Goal: Task Accomplishment & Management: Complete application form

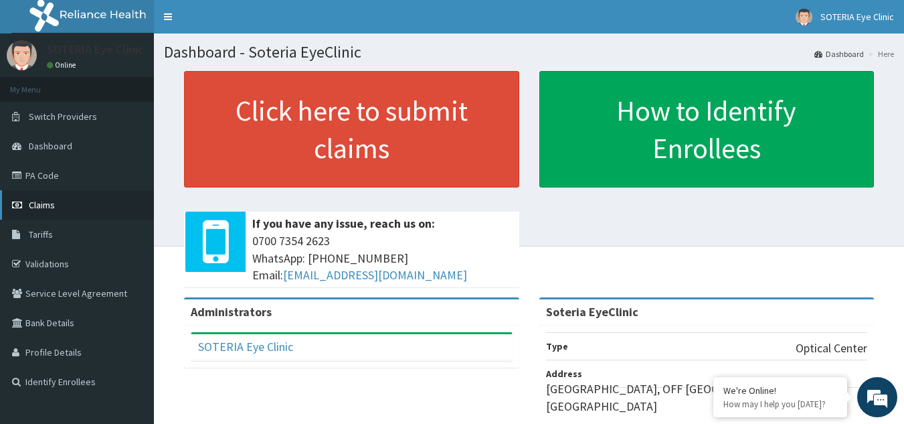
click at [46, 205] on span "Claims" at bounding box center [42, 205] width 26 height 12
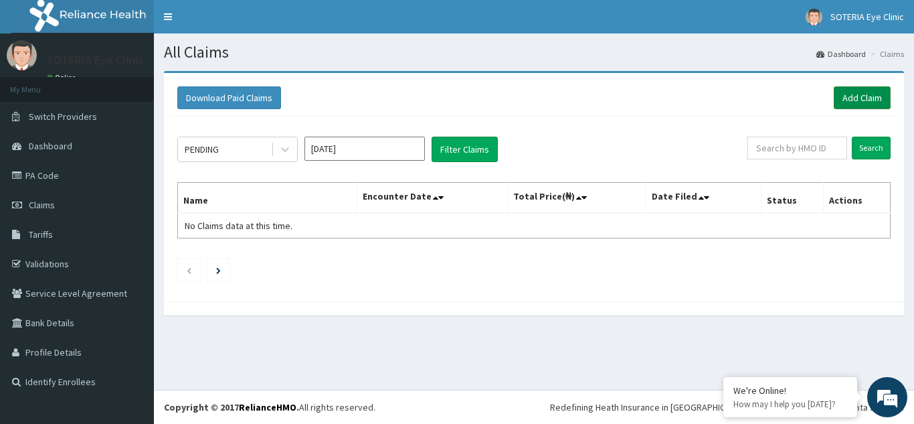
click at [865, 92] on link "Add Claim" at bounding box center [862, 97] width 57 height 23
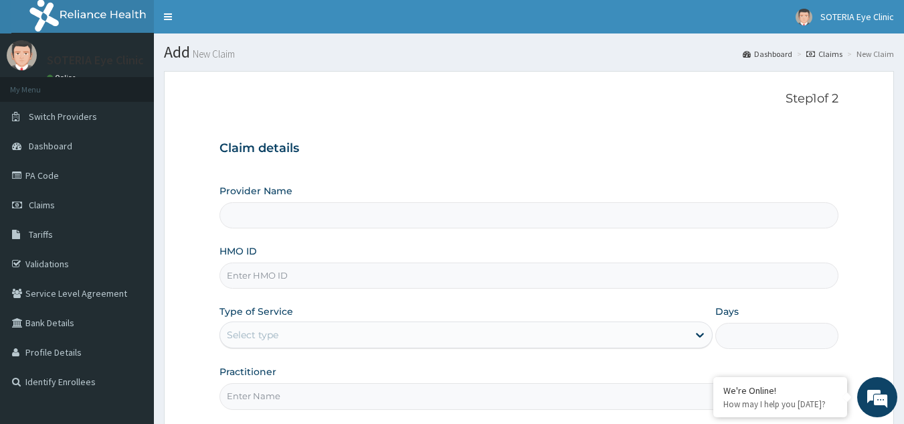
click at [266, 282] on input "HMO ID" at bounding box center [530, 275] width 620 height 26
type input "Soteria EyeClinic"
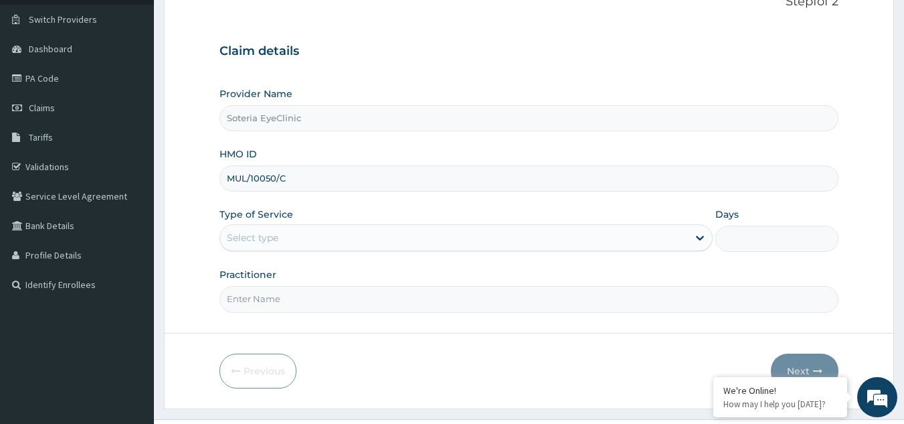
scroll to position [127, 0]
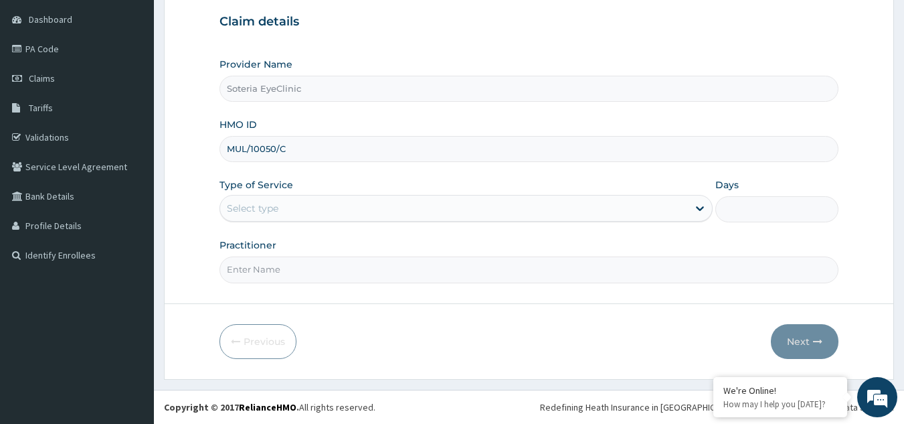
type input "MUL/10050/C"
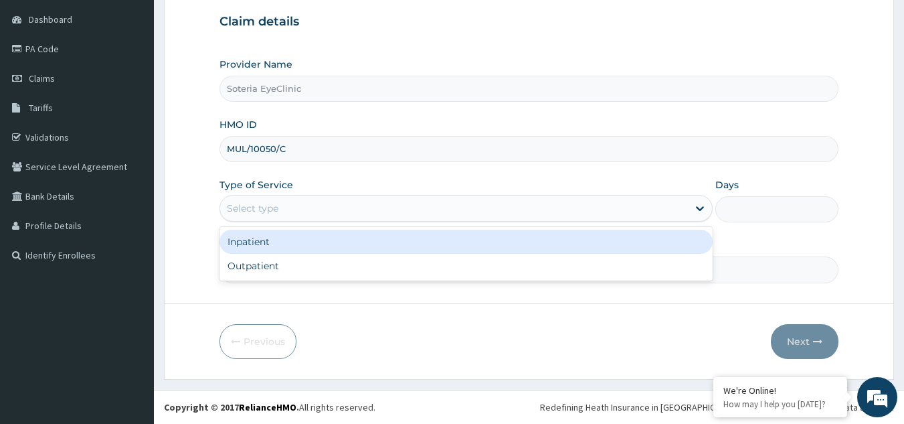
click at [336, 209] on div "Select type" at bounding box center [454, 207] width 468 height 21
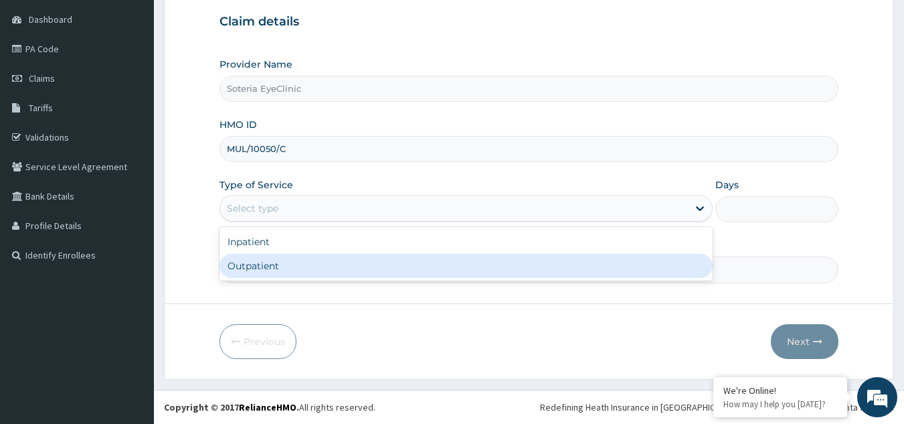
click at [303, 268] on div "Outpatient" at bounding box center [466, 266] width 493 height 24
type input "1"
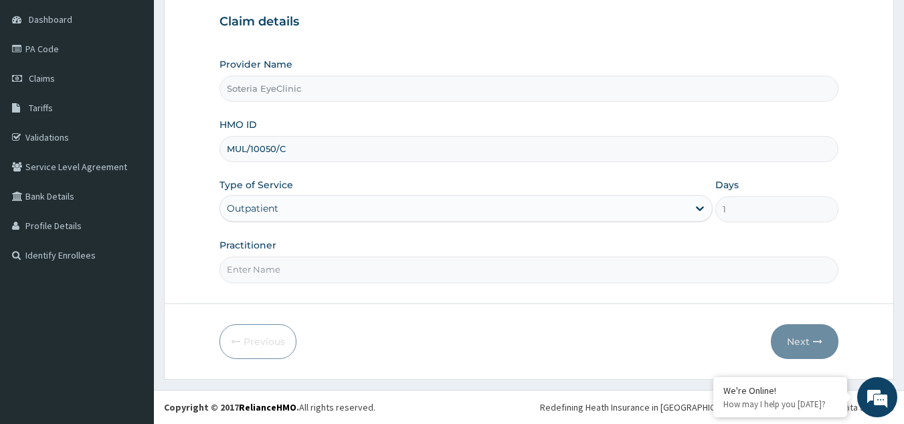
drag, startPoint x: 272, startPoint y: 276, endPoint x: 281, endPoint y: 291, distance: 16.5
click at [274, 278] on input "Practitioner" at bounding box center [530, 269] width 620 height 26
type input "DR. MAC ASORE"
click at [796, 333] on button "Next" at bounding box center [805, 341] width 68 height 35
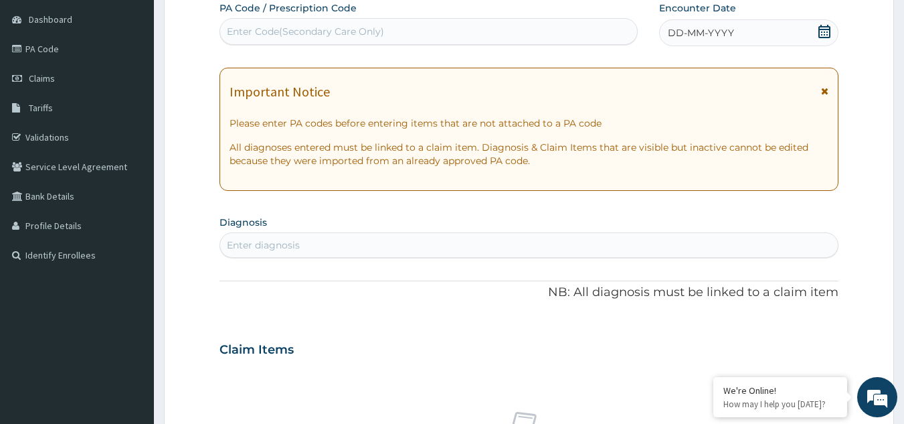
click at [341, 29] on div "Enter Code(Secondary Care Only)" at bounding box center [305, 31] width 157 height 13
type input "PA/42932C"
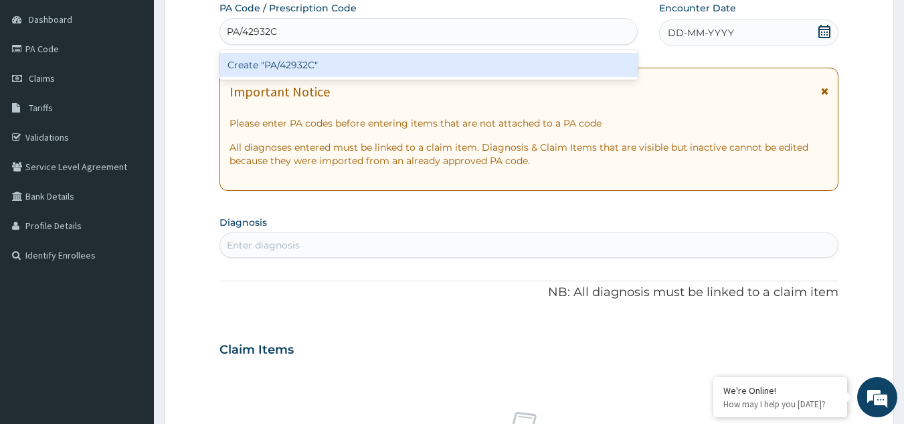
click at [323, 68] on div "Create "PA/42932C"" at bounding box center [429, 65] width 419 height 24
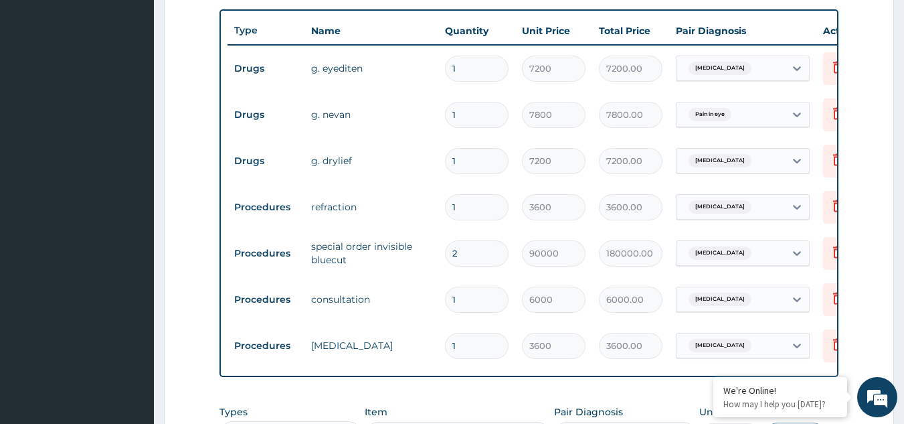
scroll to position [0, 52]
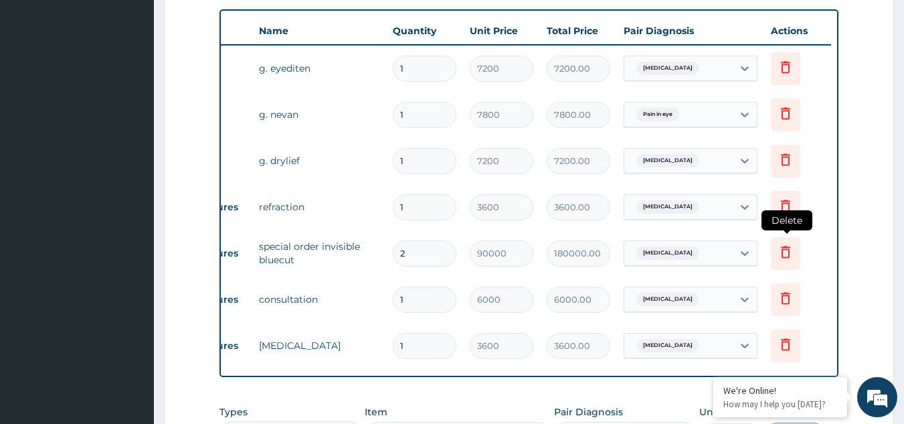
click at [785, 256] on icon at bounding box center [786, 252] width 16 height 16
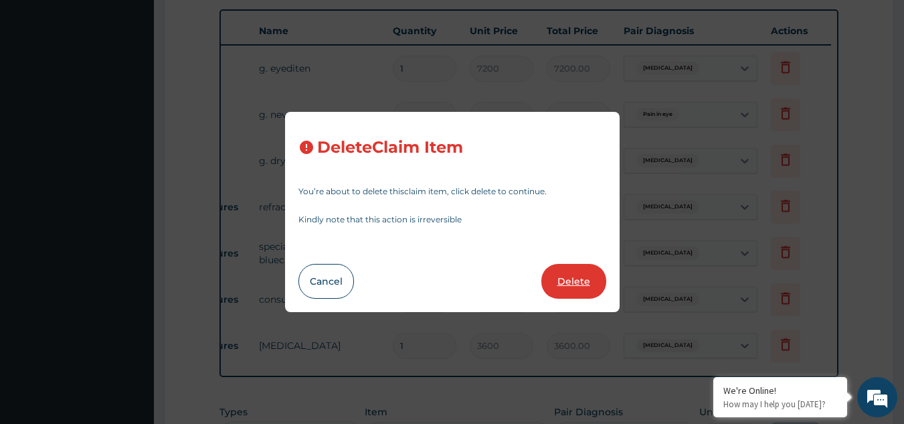
click at [574, 290] on button "Delete" at bounding box center [574, 281] width 65 height 35
type input "1"
type input "6000"
type input "6000.00"
type input "3600"
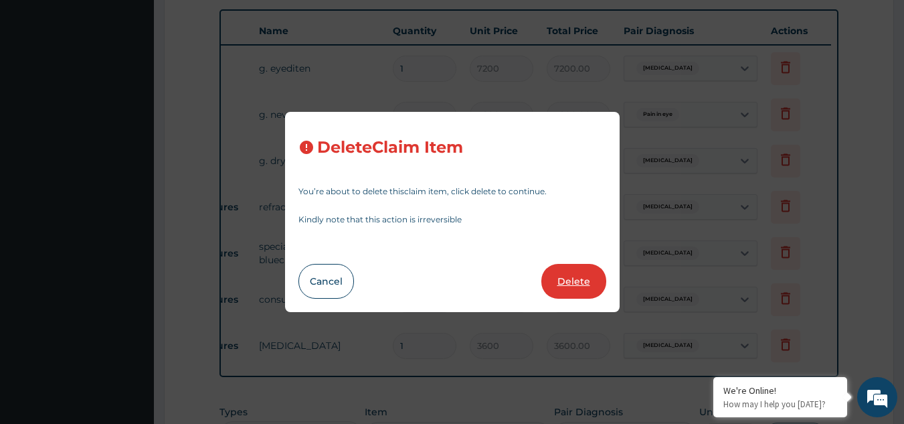
type input "3600.00"
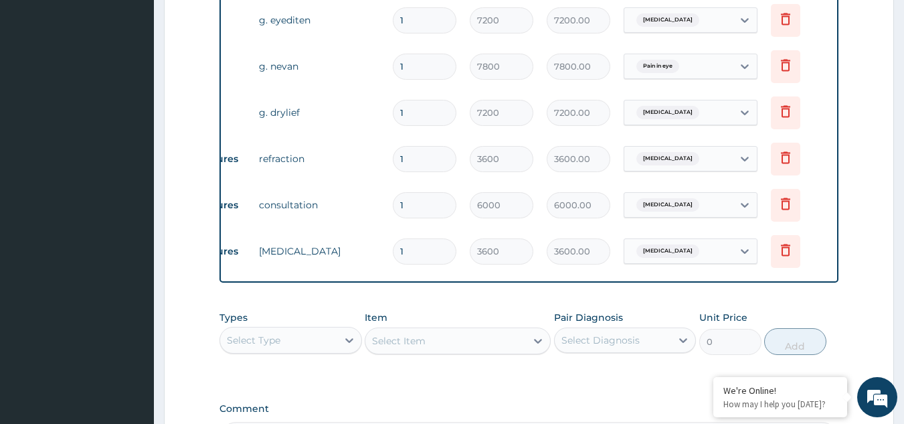
scroll to position [719, 0]
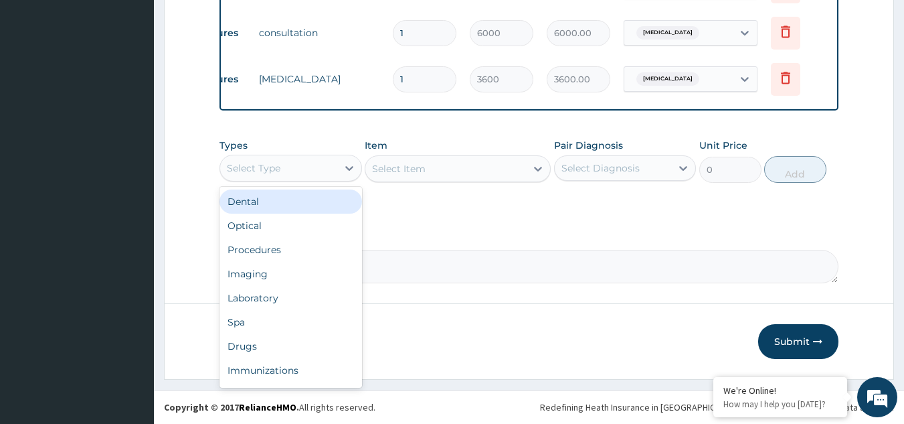
click at [290, 171] on div "Select Type" at bounding box center [278, 167] width 117 height 21
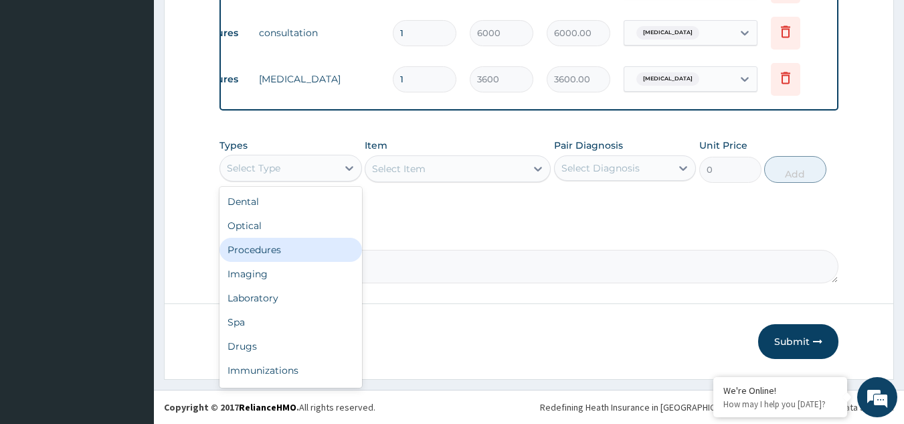
click at [272, 260] on div "Procedures" at bounding box center [291, 250] width 143 height 24
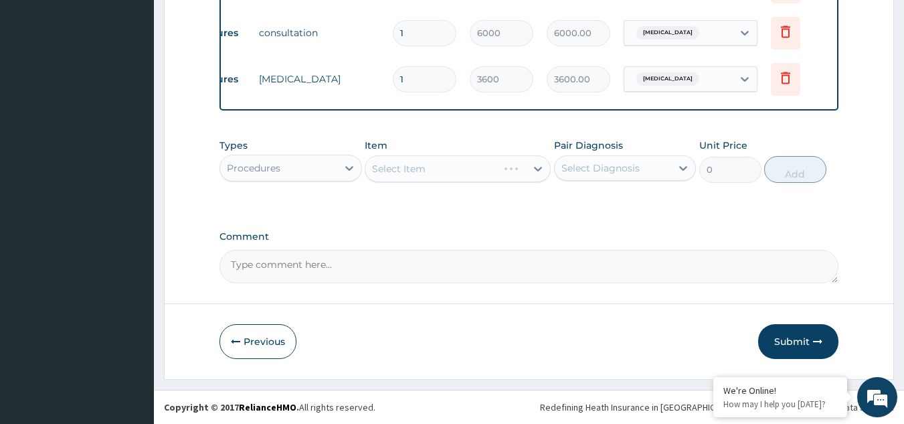
click at [411, 169] on div "Select Item" at bounding box center [458, 168] width 186 height 27
click at [498, 175] on div "Select Item" at bounding box center [431, 168] width 133 height 21
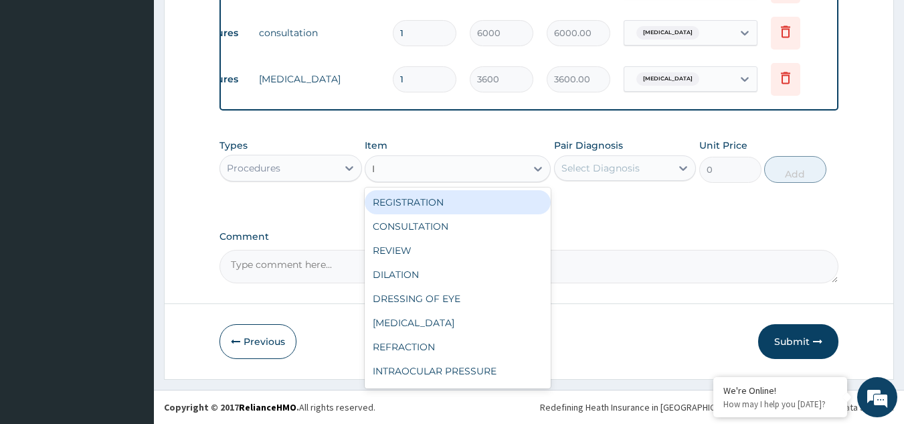
type input "IN"
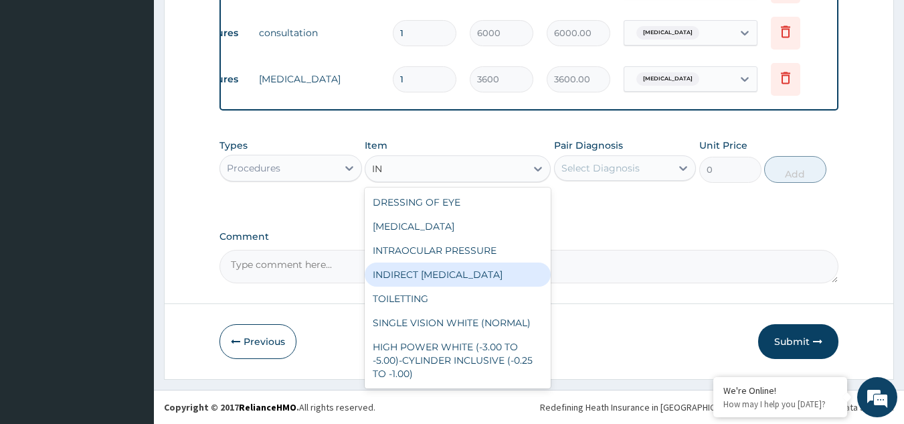
click at [455, 278] on div "INDIRECT OPHTHALMOSCOPY" at bounding box center [458, 274] width 186 height 24
type input "6000"
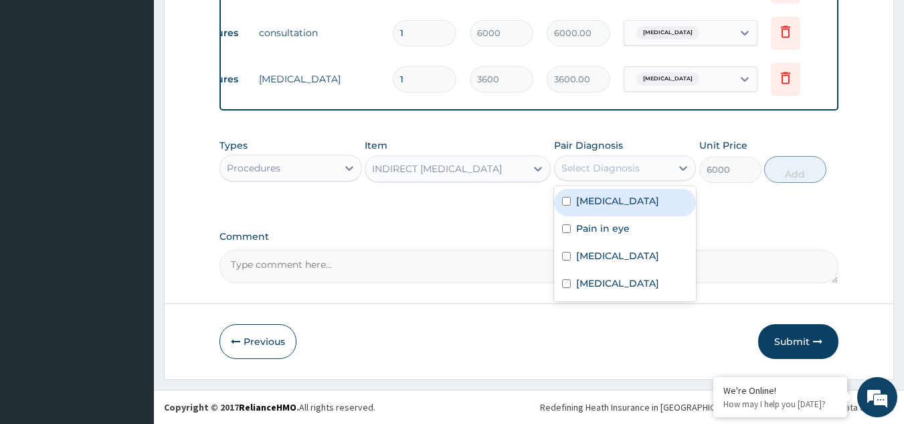
click at [634, 170] on div "Select Diagnosis" at bounding box center [601, 167] width 78 height 13
click at [627, 203] on label "Allergic conjunctivitis" at bounding box center [617, 200] width 83 height 13
checkbox input "true"
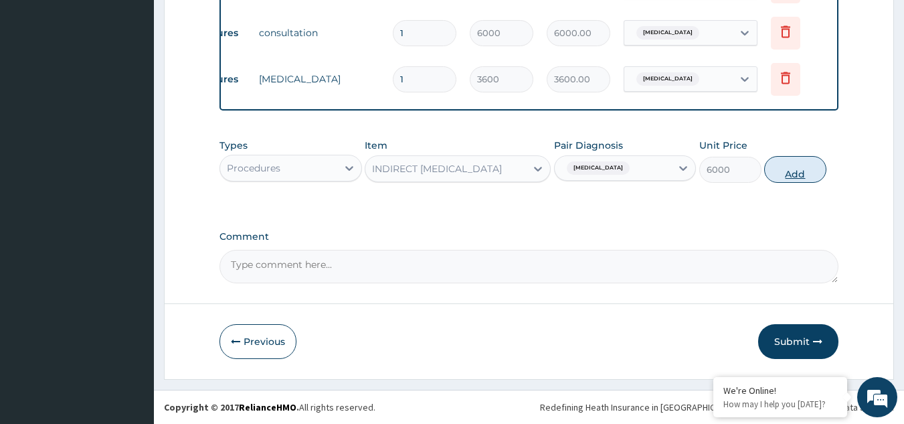
click at [793, 168] on button "Add" at bounding box center [795, 169] width 62 height 27
type input "0"
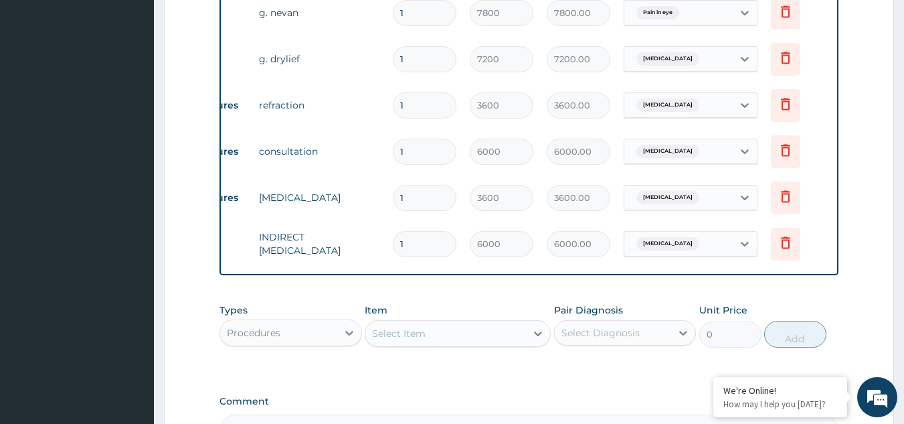
scroll to position [765, 0]
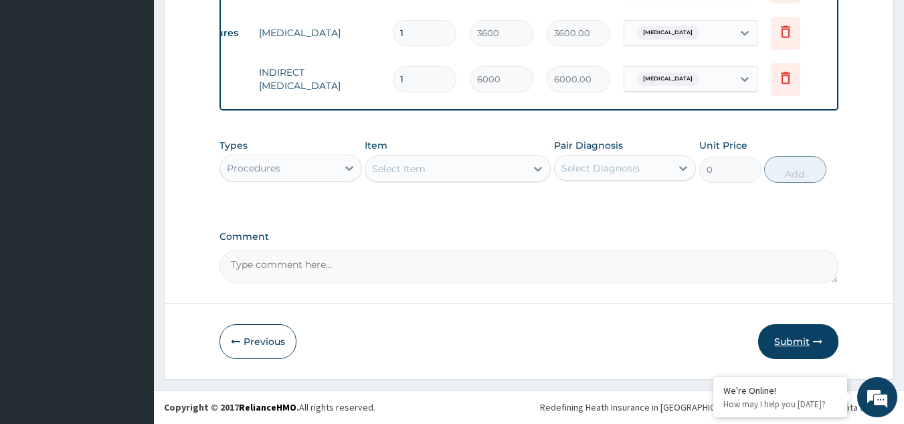
click at [797, 341] on button "Submit" at bounding box center [798, 341] width 80 height 35
